Goal: Task Accomplishment & Management: Use online tool/utility

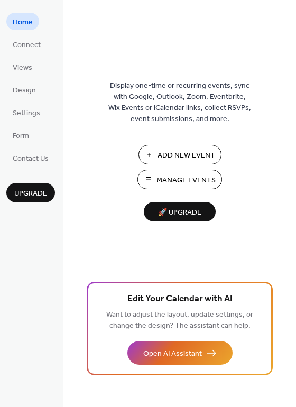
click at [173, 157] on span "Add New Event" at bounding box center [186, 155] width 58 height 11
click at [180, 186] on span "Manage Events" at bounding box center [185, 180] width 59 height 11
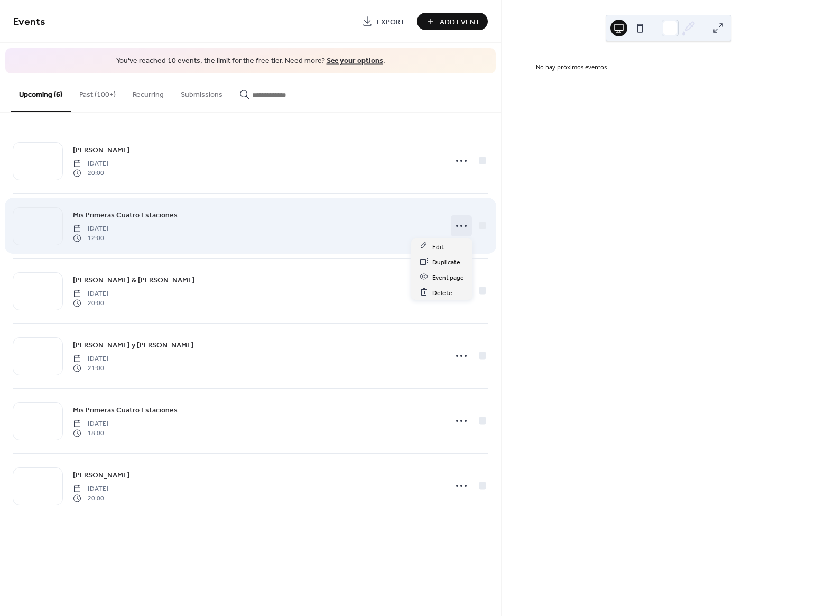
click at [461, 228] on icon at bounding box center [461, 225] width 17 height 17
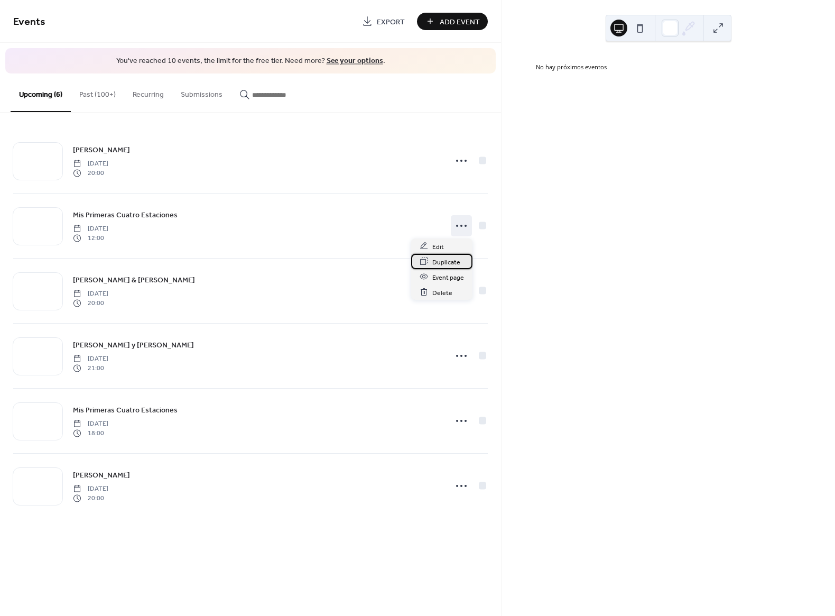
click at [451, 262] on span "Duplicate" at bounding box center [446, 261] width 28 height 11
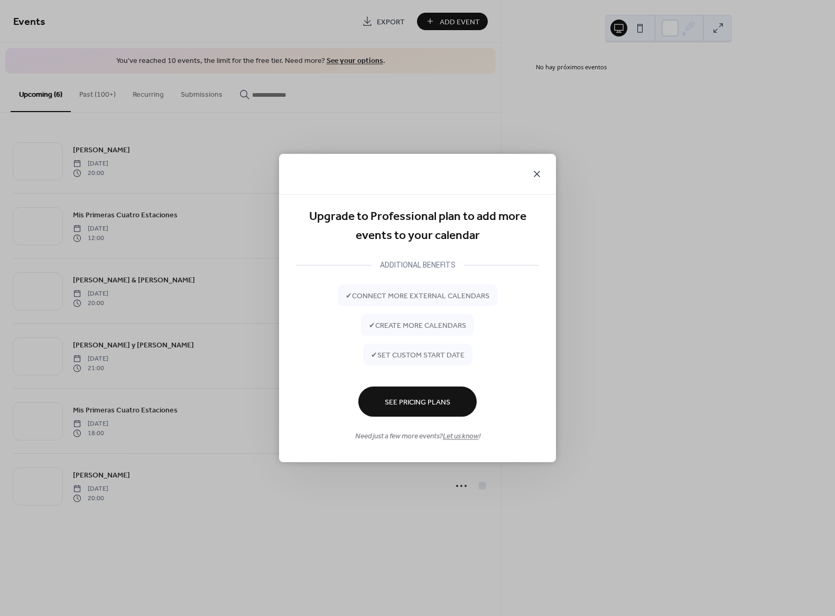
click at [535, 174] on icon at bounding box center [537, 174] width 13 height 13
